Goal: Find specific page/section: Find specific page/section

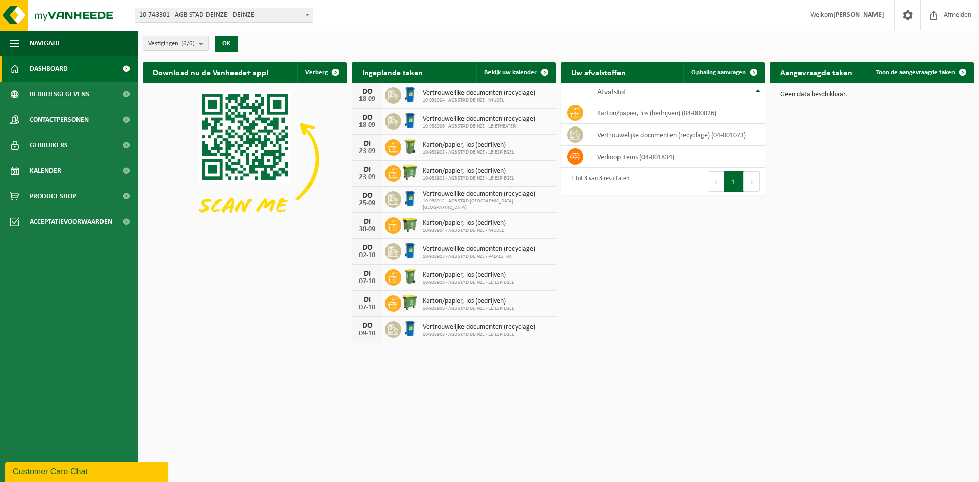
click at [230, 12] on span "10-743301 - AGB STAD DEINZE - DEINZE" at bounding box center [224, 15] width 178 height 14
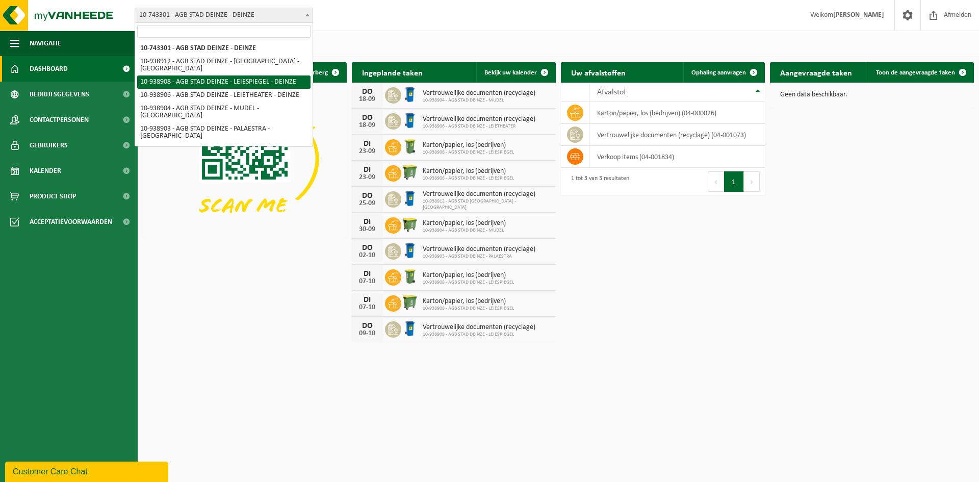
select select "138162"
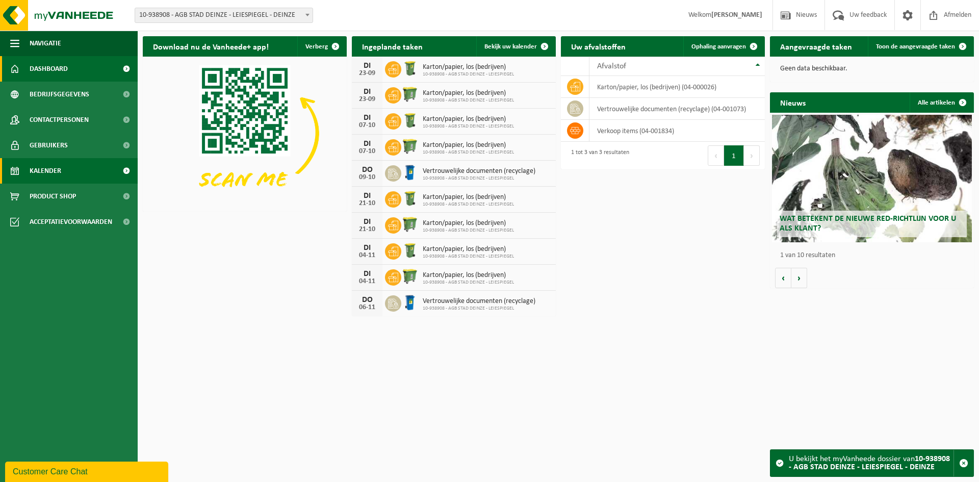
click at [68, 167] on link "Kalender" at bounding box center [69, 171] width 138 height 26
